Goal: Information Seeking & Learning: Learn about a topic

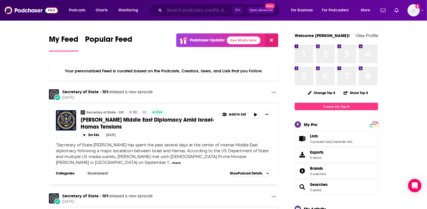
click at [216, 11] on input "Search podcasts, credits, & more..." at bounding box center [198, 10] width 68 height 9
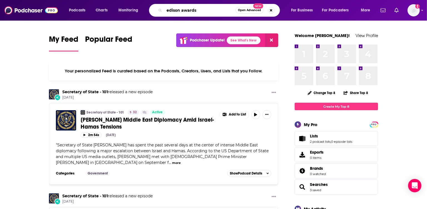
type input "edison awards"
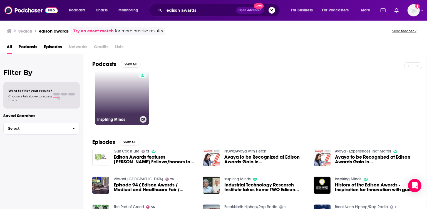
click at [124, 96] on link "Inspiring Minds" at bounding box center [122, 98] width 54 height 54
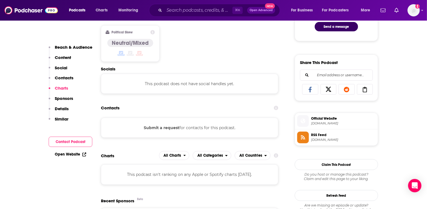
scroll to position [369, 0]
